Goal: Task Accomplishment & Management: Manage account settings

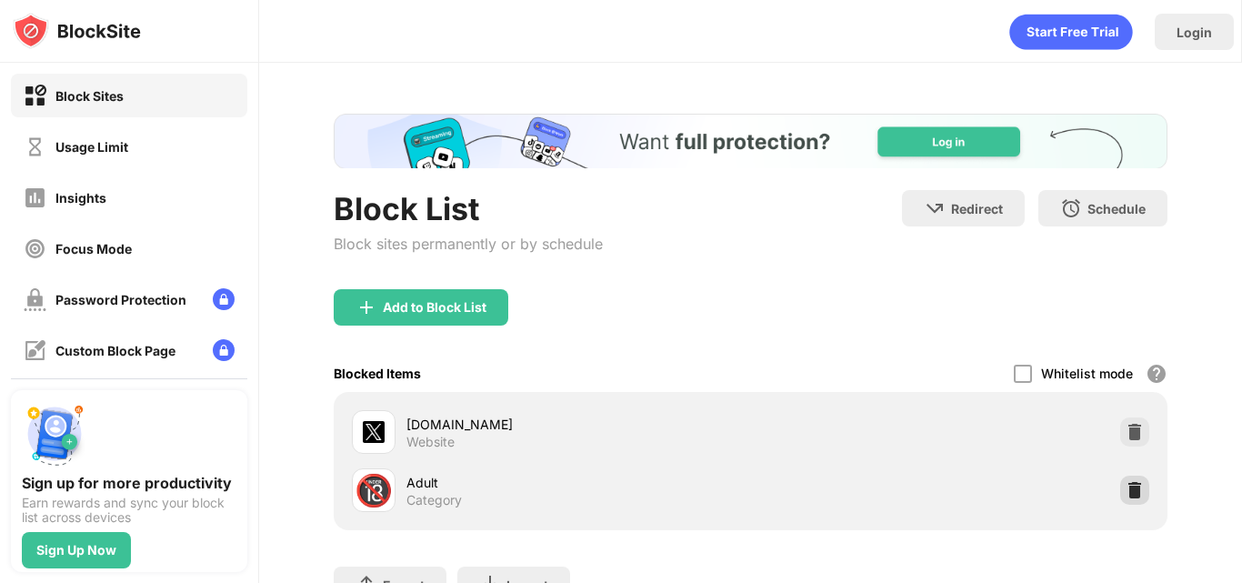
drag, startPoint x: 1132, startPoint y: 507, endPoint x: 1127, endPoint y: 488, distance: 19.6
click at [1127, 488] on div "🔞 Adult Category" at bounding box center [751, 490] width 812 height 58
click at [1127, 488] on img at bounding box center [1135, 490] width 18 height 18
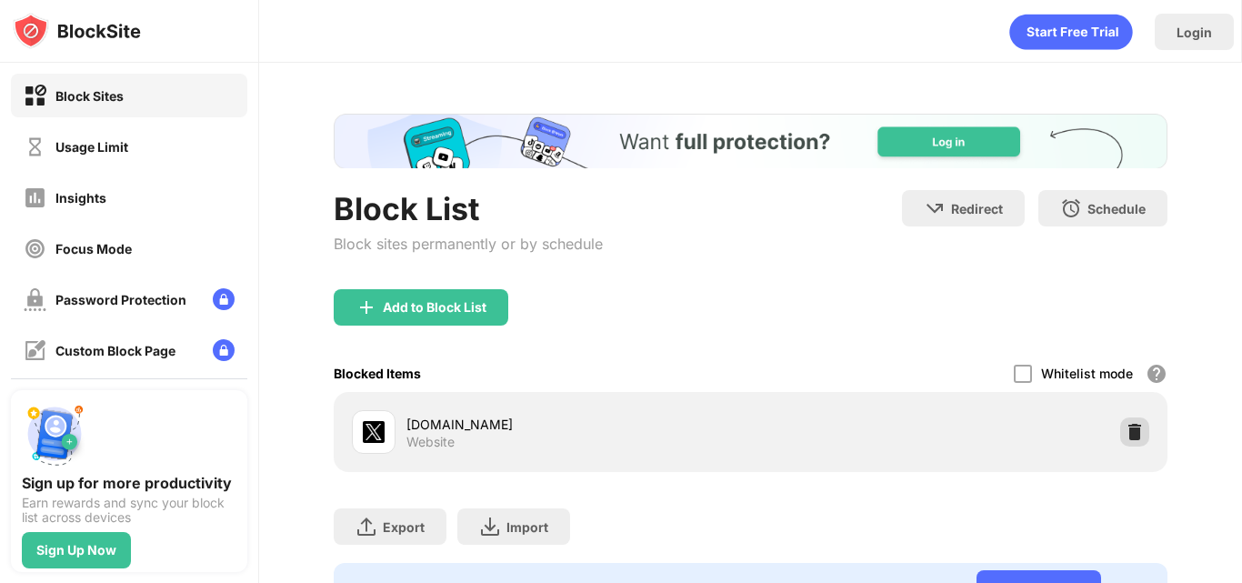
click at [1126, 431] on img at bounding box center [1135, 432] width 18 height 18
